Goal: Information Seeking & Learning: Learn about a topic

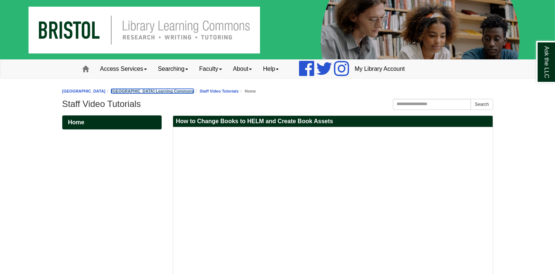
click at [186, 92] on link "[GEOGRAPHIC_DATA] Learning Commons" at bounding box center [152, 91] width 82 height 4
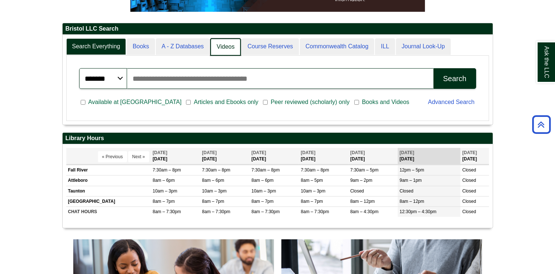
scroll to position [4, 3]
click at [230, 42] on link "Videos" at bounding box center [225, 46] width 31 height 17
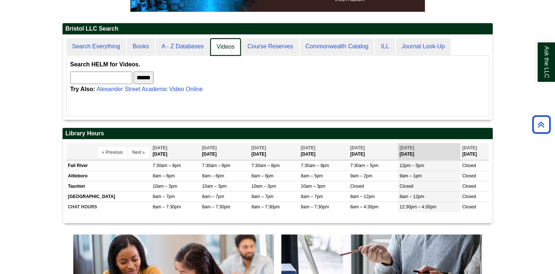
scroll to position [84, 430]
click at [224, 48] on link "Videos" at bounding box center [225, 46] width 31 height 17
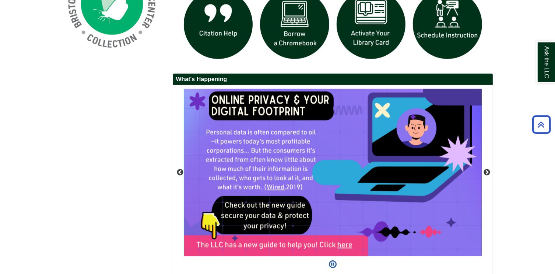
scroll to position [18, 0]
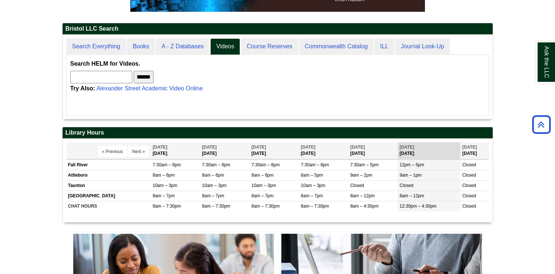
click at [153, 78] on input "******" at bounding box center [144, 77] width 20 height 13
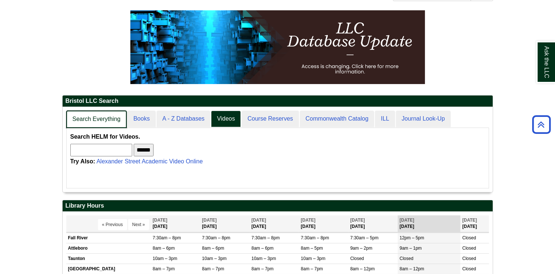
click at [90, 123] on link "Search Everything" at bounding box center [96, 118] width 61 height 17
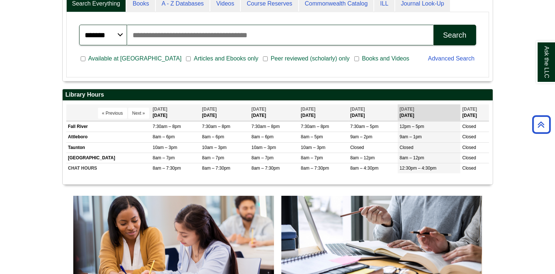
click at [161, 35] on input "Search articles, books, journals & more" at bounding box center [280, 35] width 307 height 21
type input "**********"
click at [433, 25] on button "Search" at bounding box center [454, 35] width 42 height 21
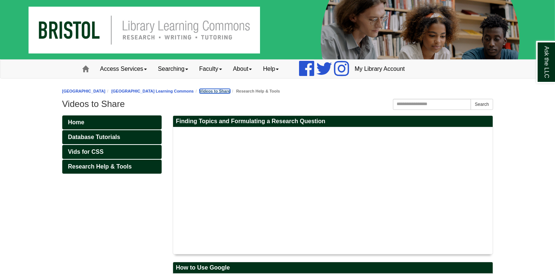
click at [230, 91] on link "Videos to Share" at bounding box center [215, 91] width 31 height 4
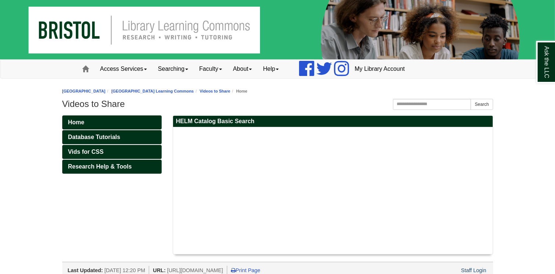
scroll to position [6, 0]
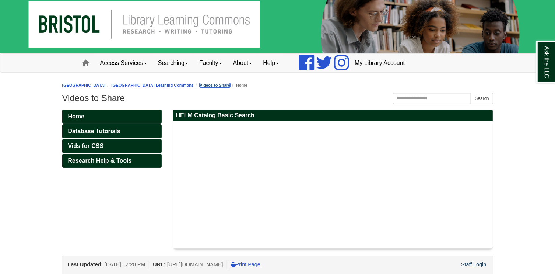
click at [230, 85] on link "Videos to Share" at bounding box center [215, 85] width 31 height 4
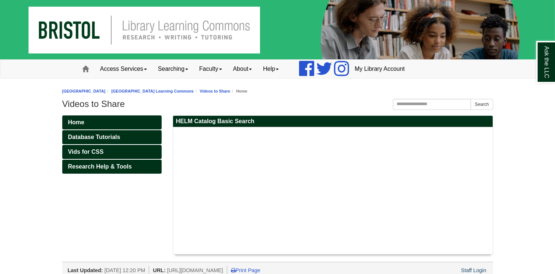
scroll to position [6, 0]
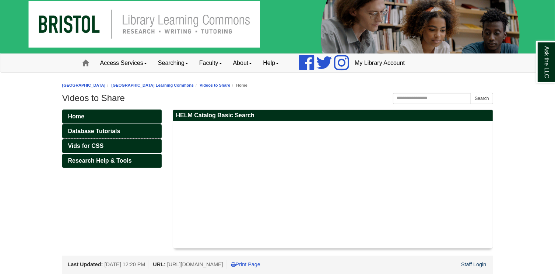
click at [79, 131] on span "Database Tutorials" at bounding box center [94, 131] width 52 height 6
